Goal: Information Seeking & Learning: Learn about a topic

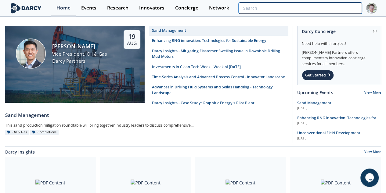
click at [346, 3] on input "search" at bounding box center [300, 7] width 123 height 11
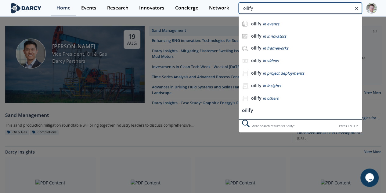
type input "oilify"
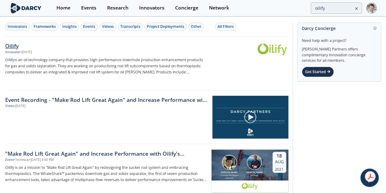
click at [13, 44] on div "Oilify" at bounding box center [106, 46] width 202 height 8
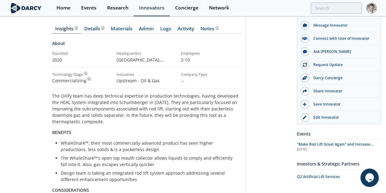
scroll to position [82, 0]
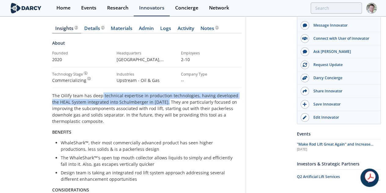
drag, startPoint x: 66, startPoint y: 85, endPoint x: 20, endPoint y: 89, distance: 46.3
click at [52, 92] on p "The Oilify team has deep technical expertise in production technologies, having…" at bounding box center [146, 108] width 189 height 32
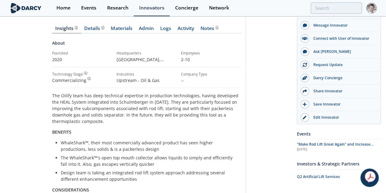
click at [72, 92] on p "The Oilify team has deep technical expertise in production technologies, having…" at bounding box center [146, 108] width 189 height 32
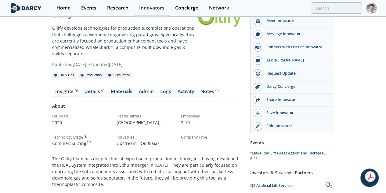
scroll to position [0, 0]
